Goal: Transaction & Acquisition: Register for event/course

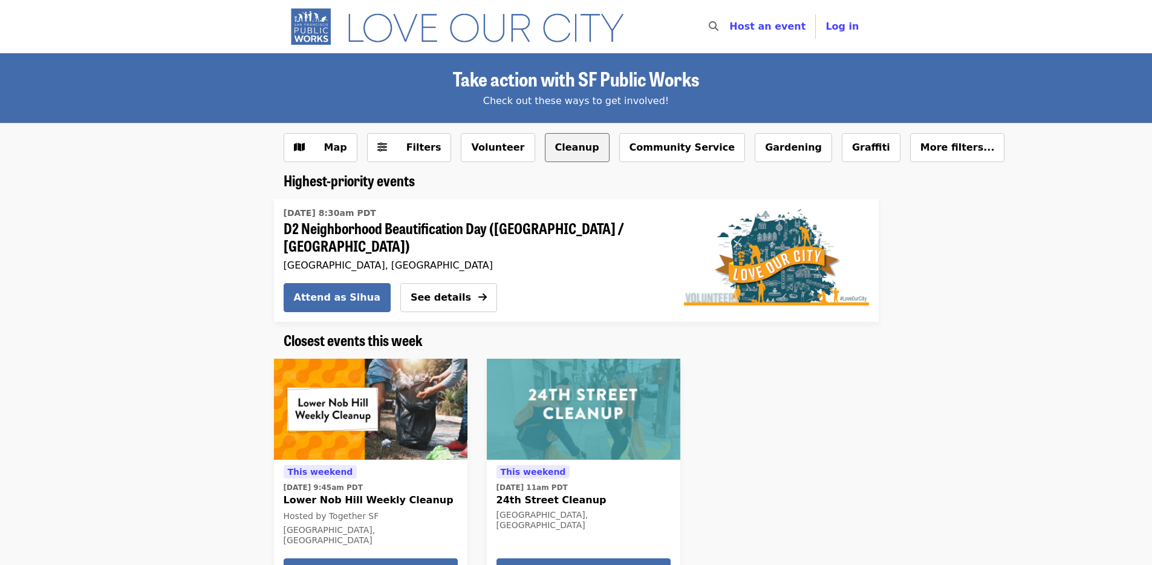
click at [545, 145] on button "Cleanup" at bounding box center [577, 147] width 65 height 29
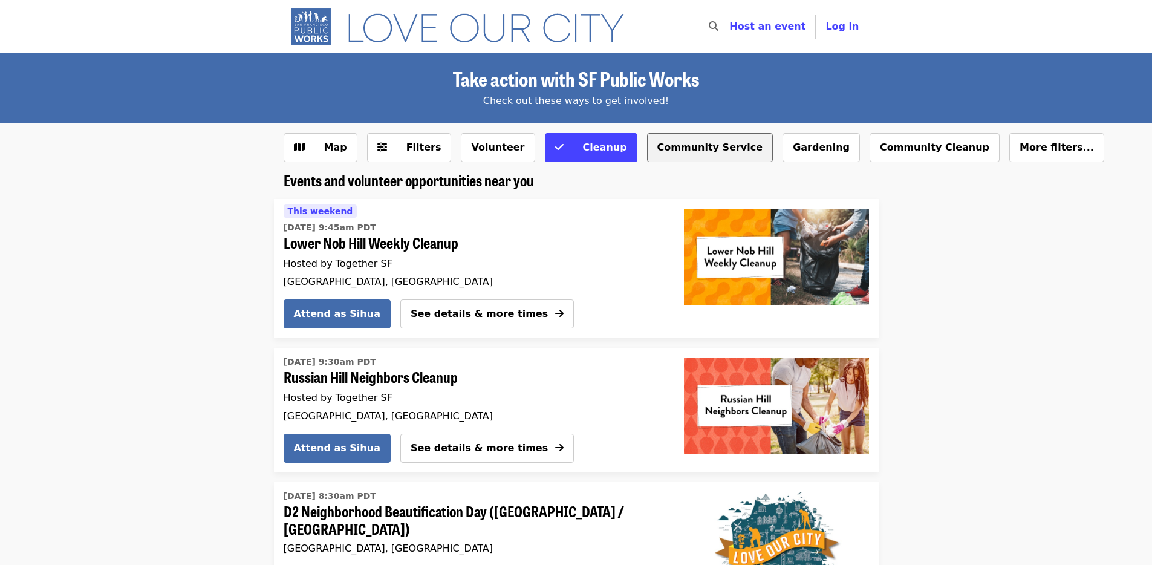
click at [672, 138] on button "Community Service" at bounding box center [710, 147] width 126 height 29
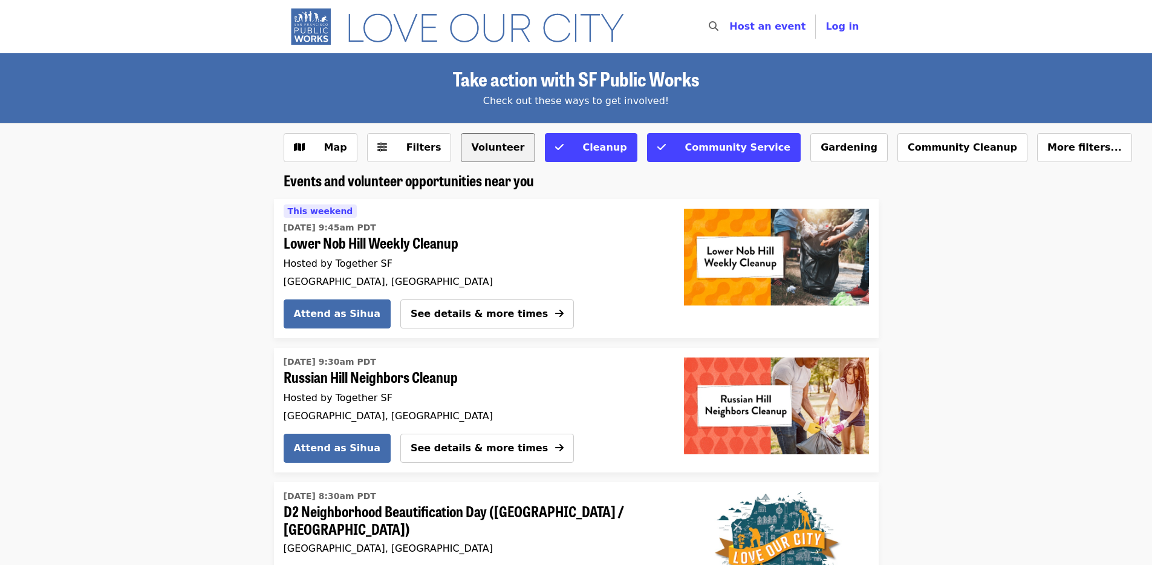
click at [501, 151] on button "Volunteer" at bounding box center [498, 147] width 74 height 29
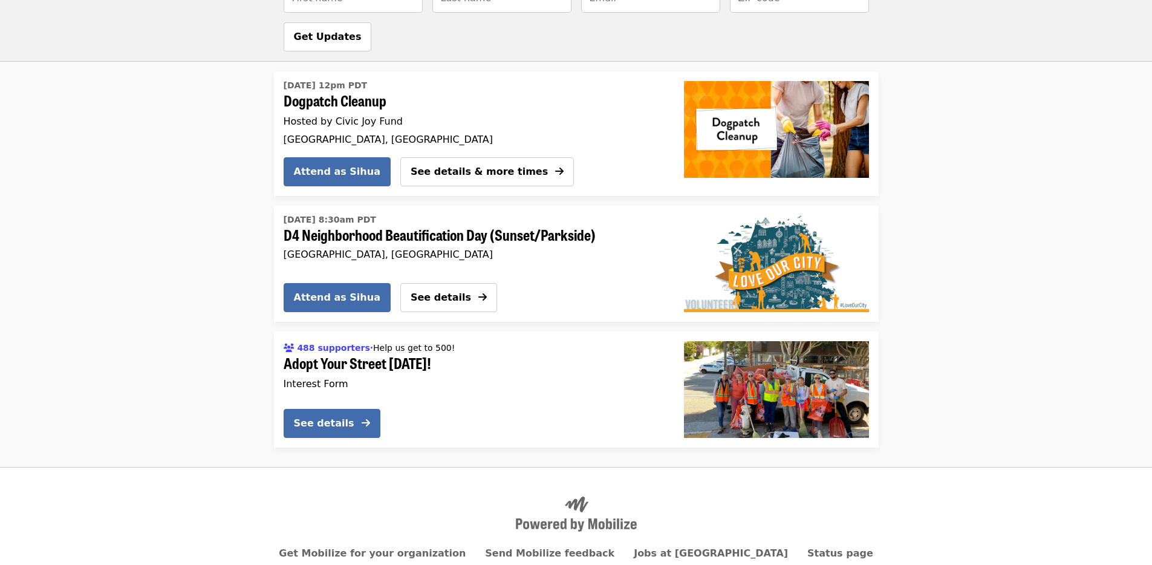
scroll to position [1124, 0]
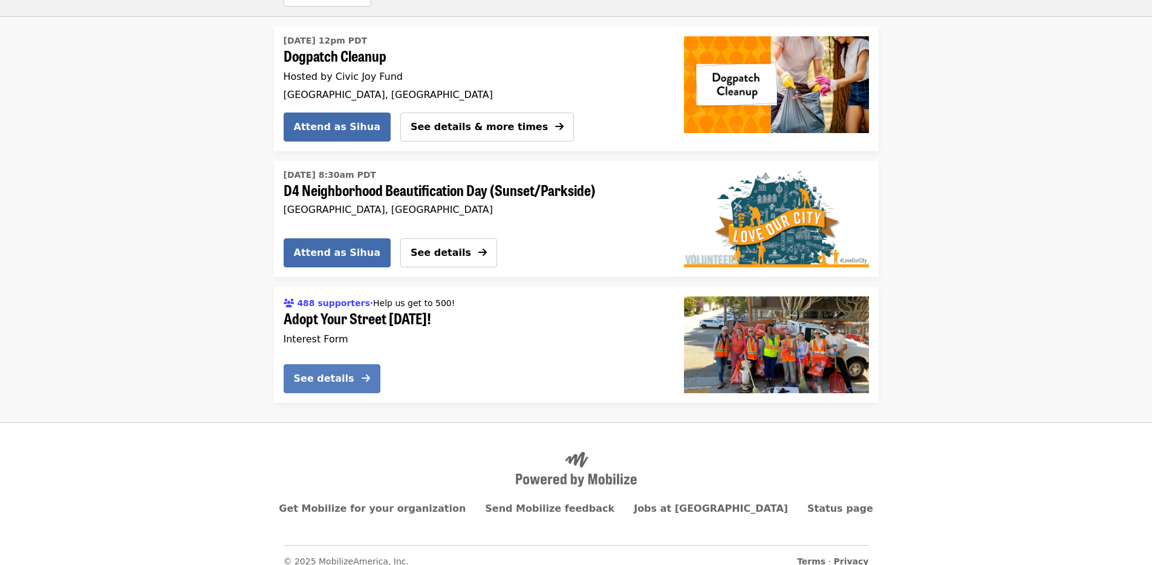
click at [334, 371] on div "See details" at bounding box center [324, 378] width 60 height 15
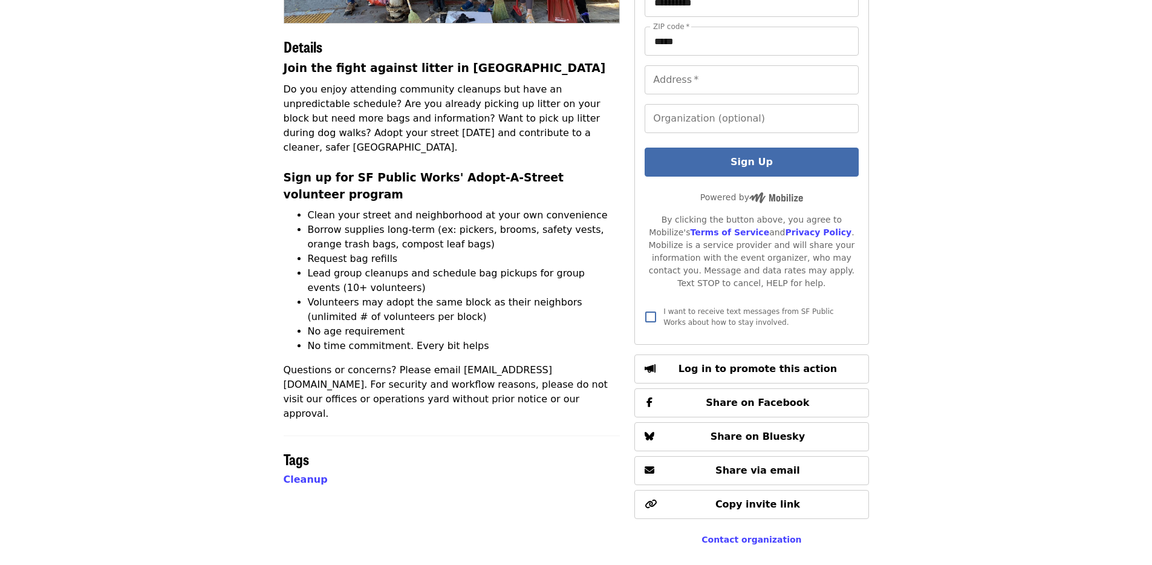
scroll to position [237, 0]
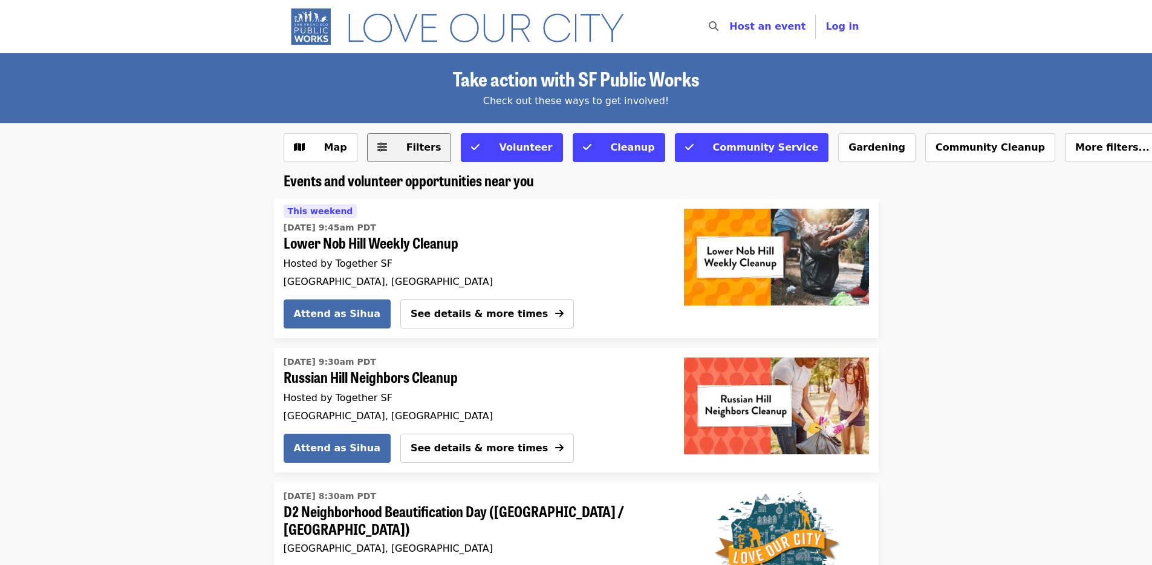
click at [395, 143] on span "Filters" at bounding box center [417, 147] width 47 height 15
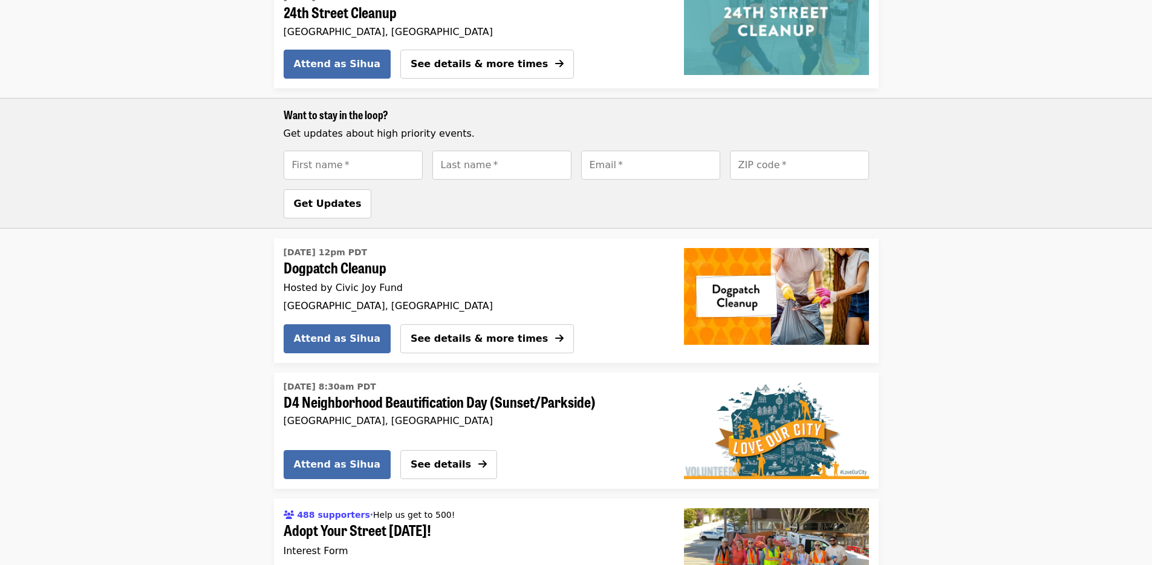
scroll to position [1666, 0]
